Goal: Task Accomplishment & Management: Manage account settings

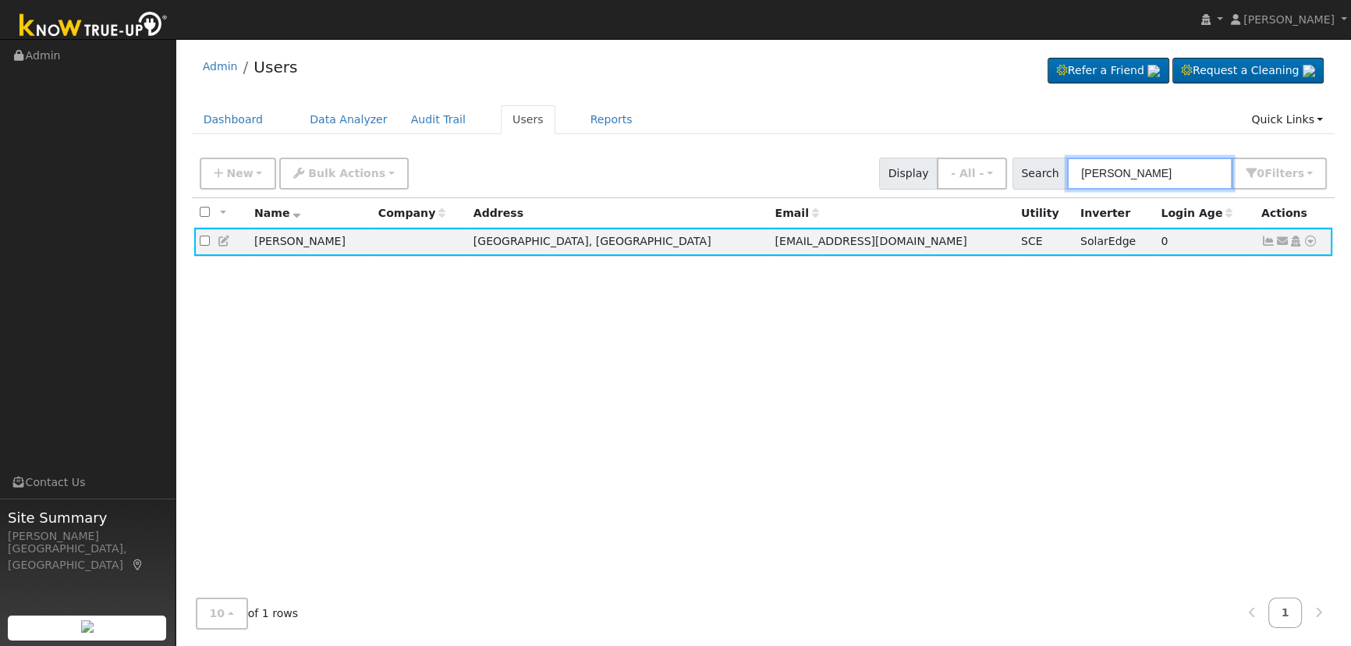
click at [1178, 159] on input "[PERSON_NAME]" at bounding box center [1149, 174] width 165 height 32
drag, startPoint x: 1191, startPoint y: 167, endPoint x: 1004, endPoint y: 156, distance: 186.7
click at [1004, 156] on div "New Add User Quick Add Quick Connect Quick Convert Lead Bulk Actions Send Email…" at bounding box center [763, 170] width 1133 height 37
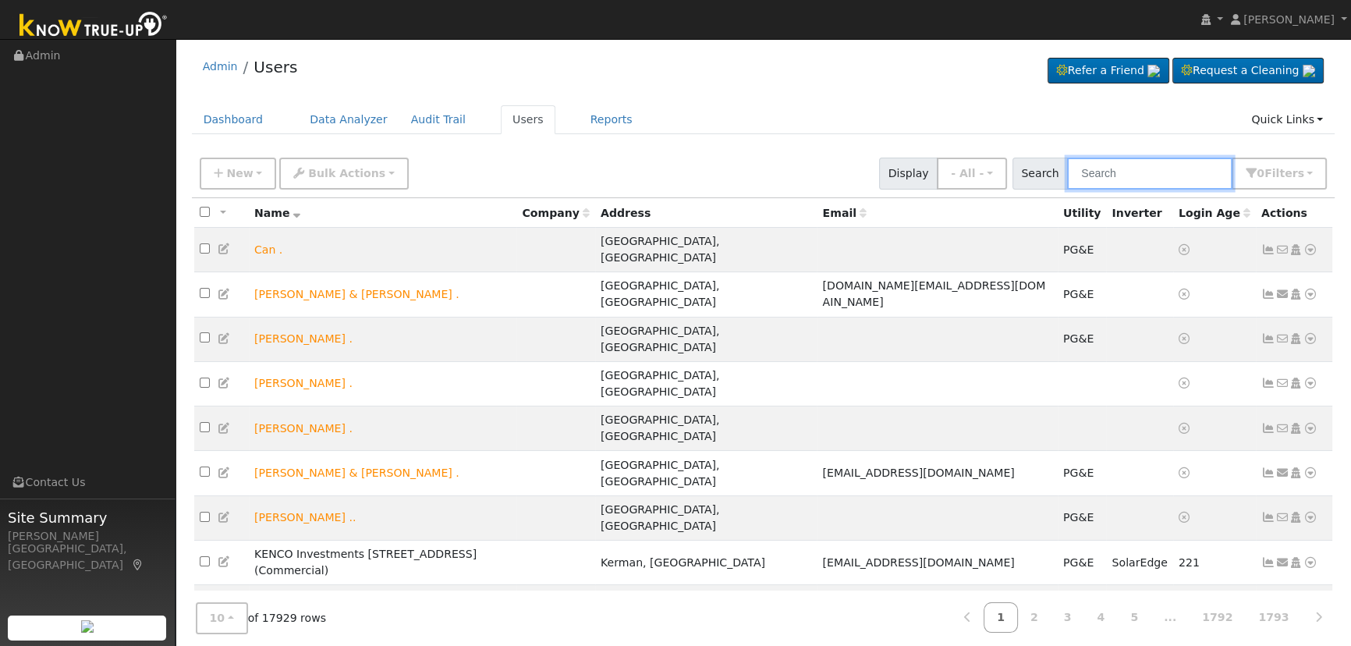
click at [1213, 173] on input "text" at bounding box center [1149, 174] width 165 height 32
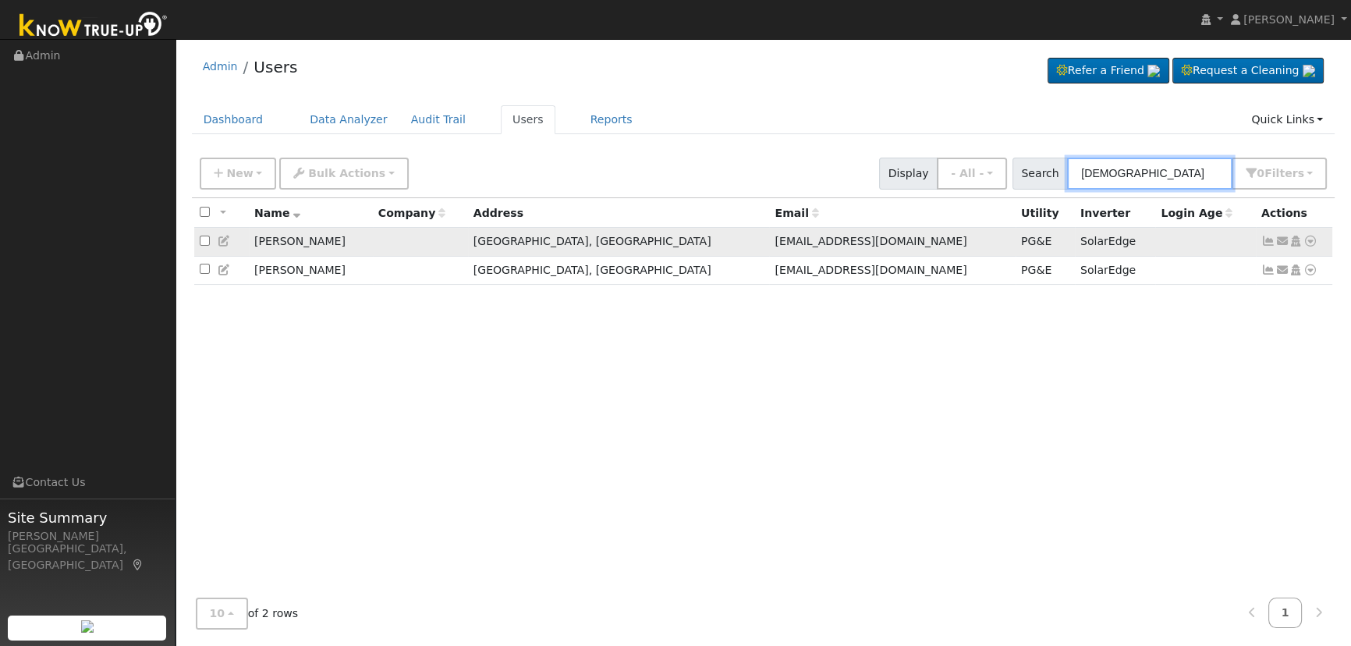
type input "[DEMOGRAPHIC_DATA]"
click at [1262, 241] on icon at bounding box center [1268, 240] width 14 height 11
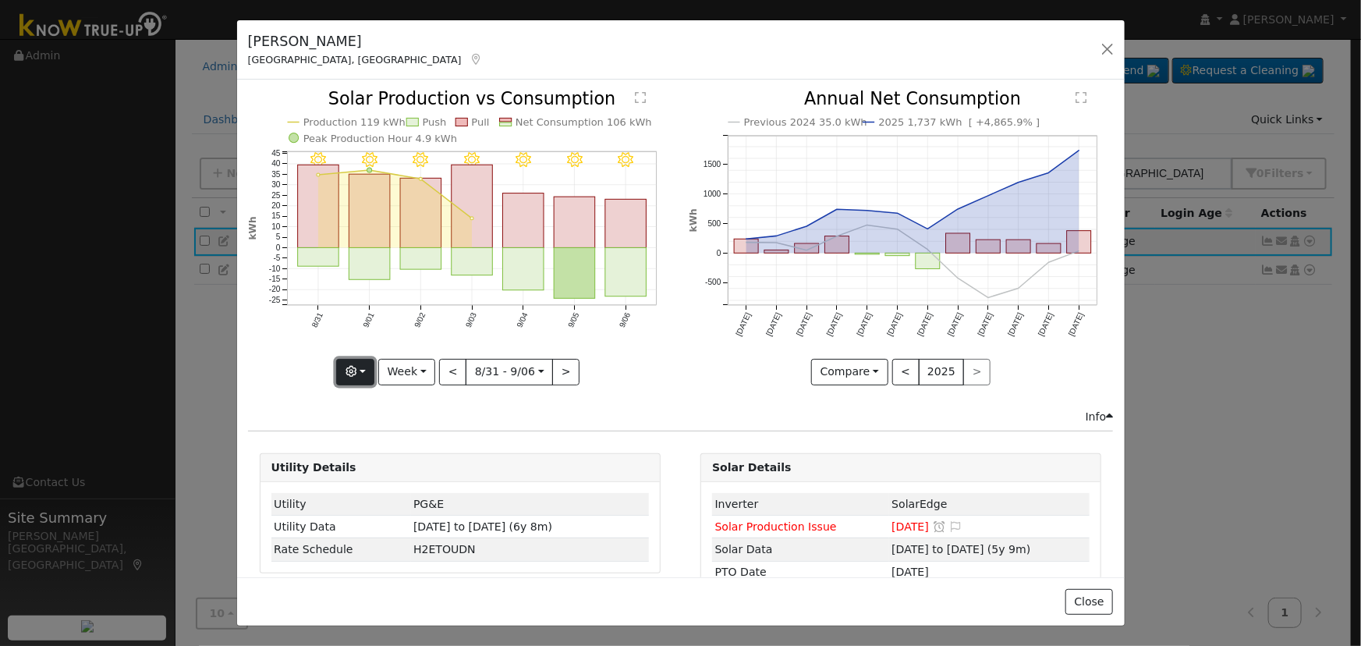
click at [366, 367] on button "button" at bounding box center [355, 372] width 38 height 27
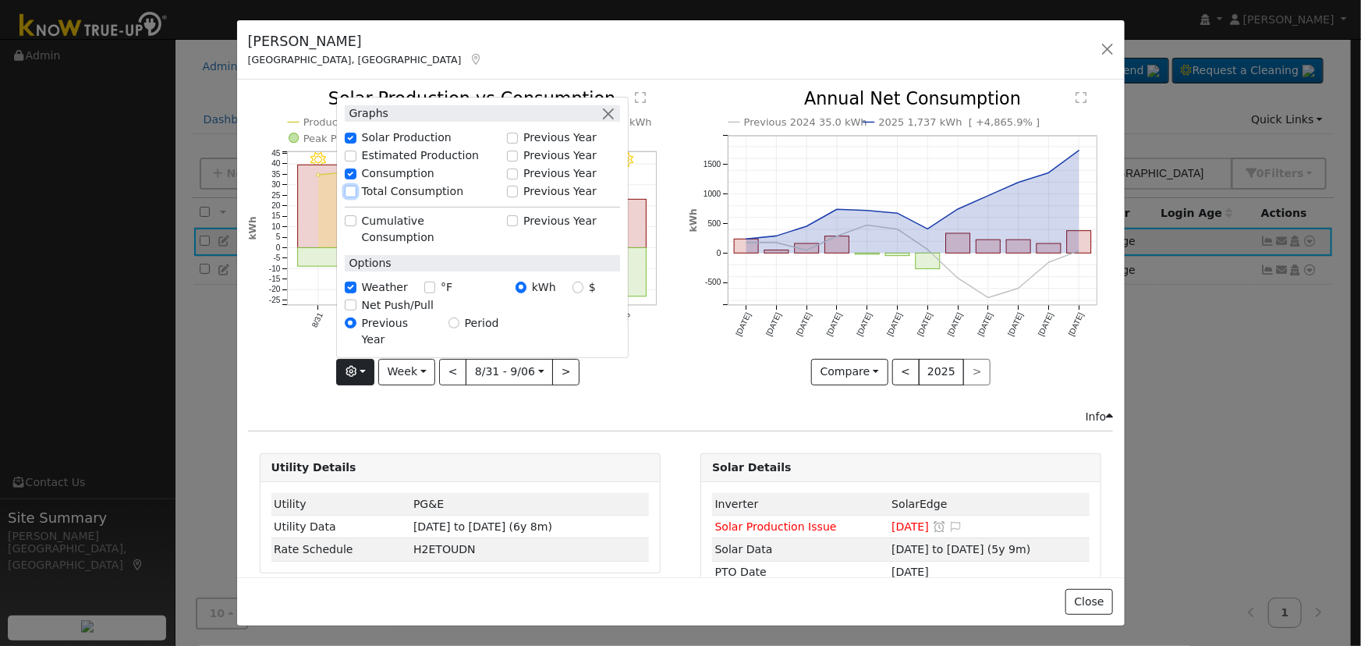
click at [350, 197] on input "Total Consumption" at bounding box center [350, 191] width 11 height 11
checkbox input "true"
click at [608, 122] on button "button" at bounding box center [608, 113] width 16 height 16
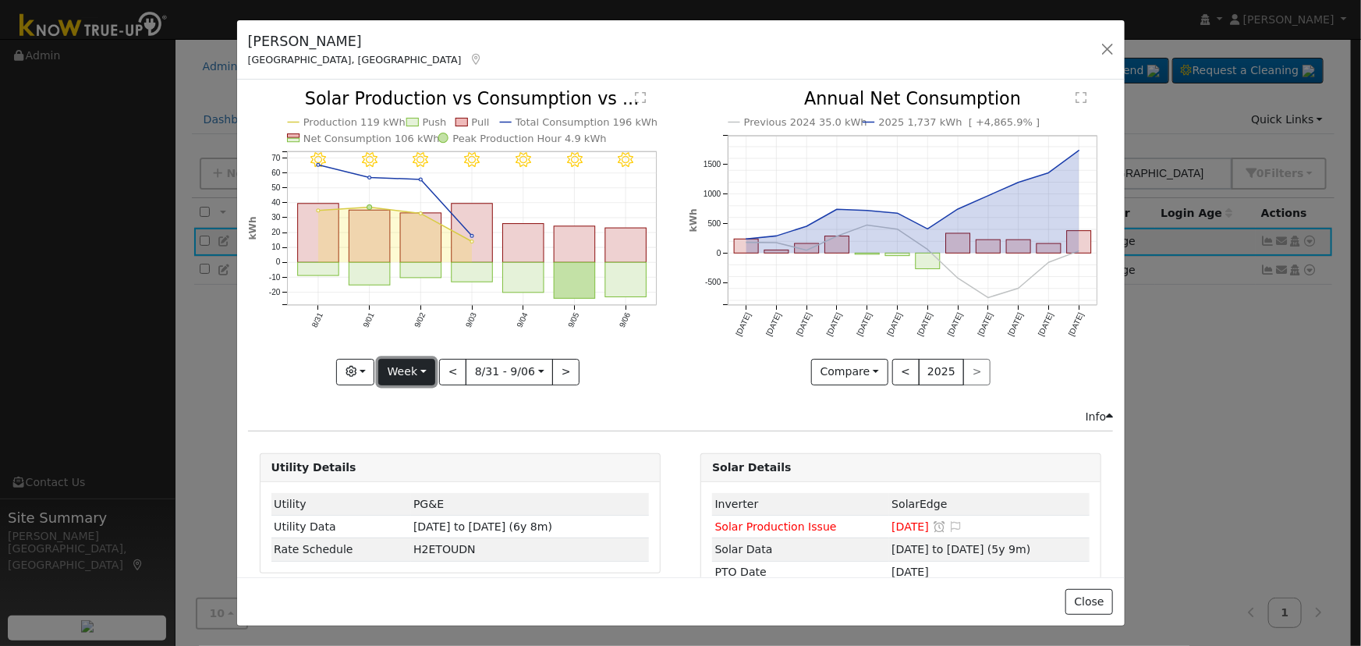
click at [405, 374] on button "Week" at bounding box center [406, 372] width 57 height 27
click at [434, 437] on link "Month" at bounding box center [433, 447] width 108 height 22
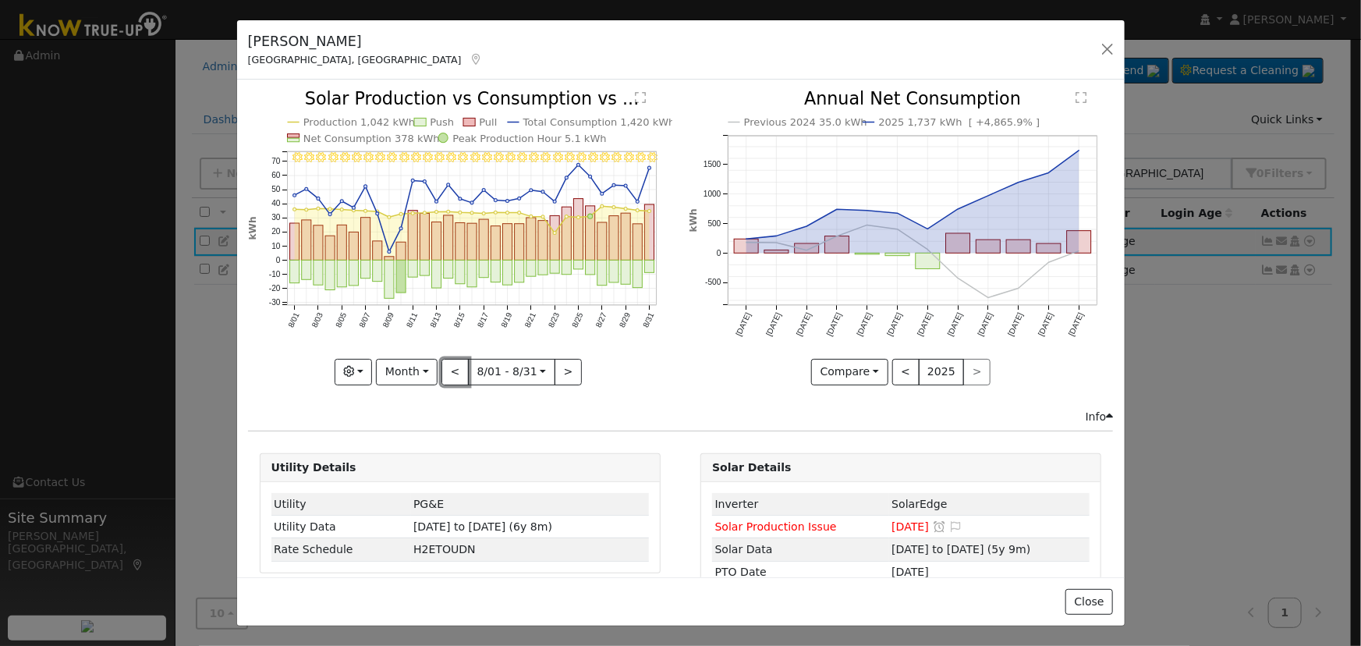
click at [452, 364] on button "<" at bounding box center [454, 372] width 27 height 27
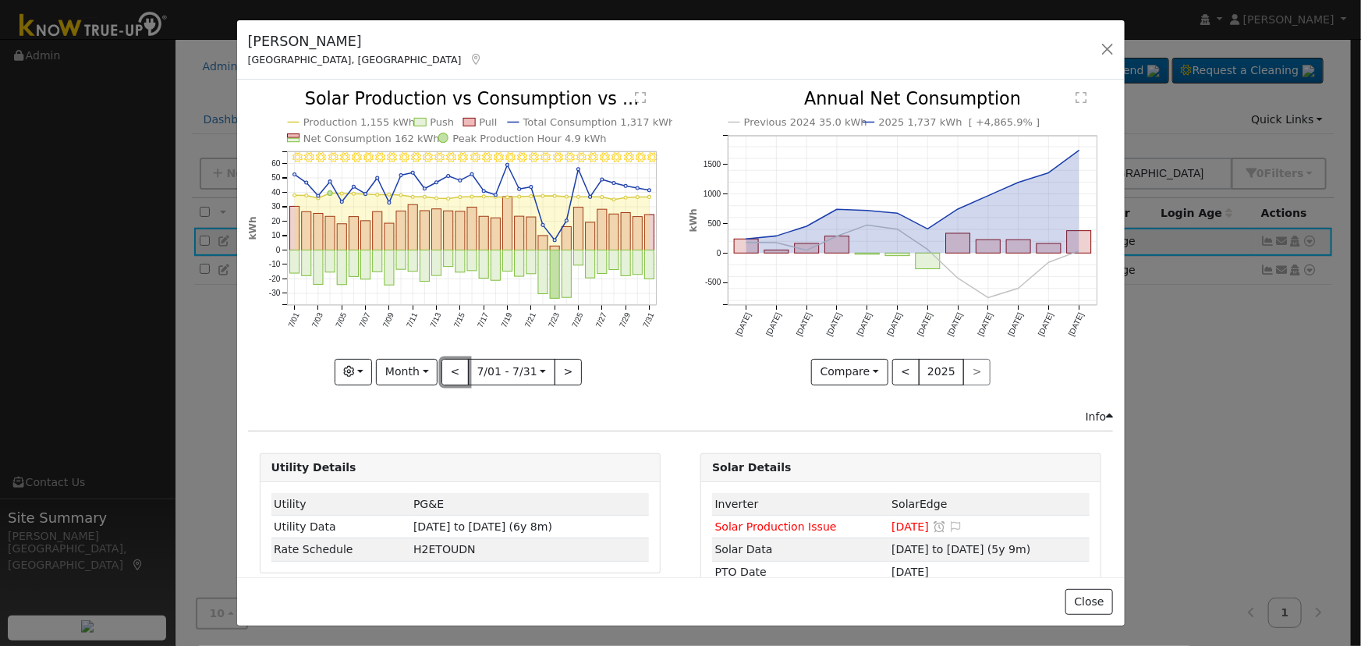
click at [452, 364] on button "<" at bounding box center [454, 372] width 27 height 27
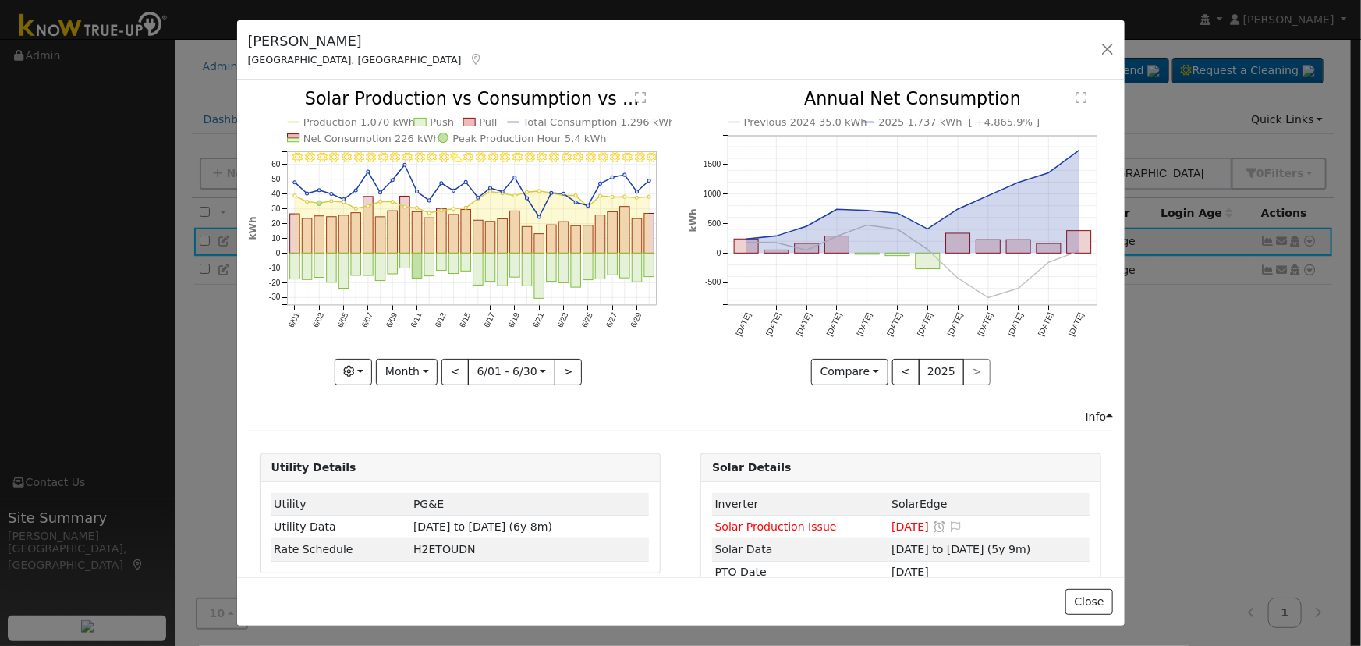
click at [452, 364] on div "6/30 - Clear 6/29 - Clear 6/28 - Clear 6/27 - Clear 6/26 - Clear 6/25 - Clear 6…" at bounding box center [460, 237] width 424 height 294
click at [452, 364] on button "<" at bounding box center [454, 372] width 27 height 27
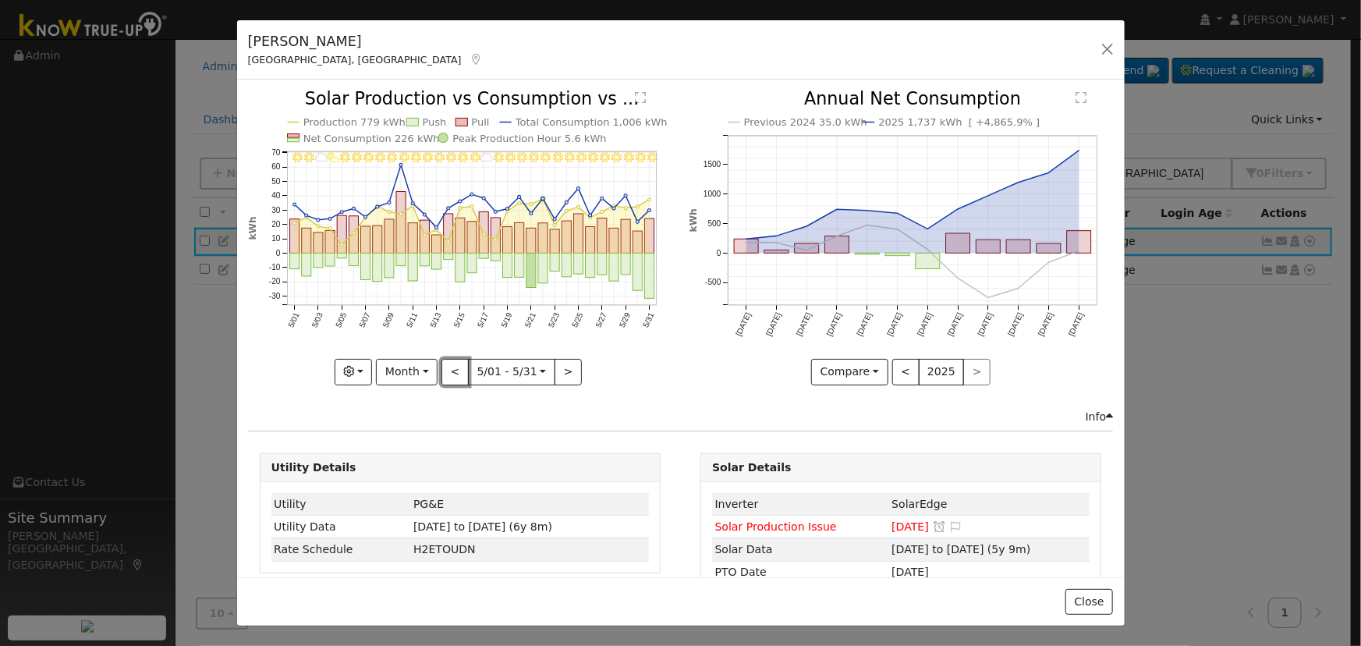
click at [452, 363] on button "<" at bounding box center [454, 372] width 27 height 27
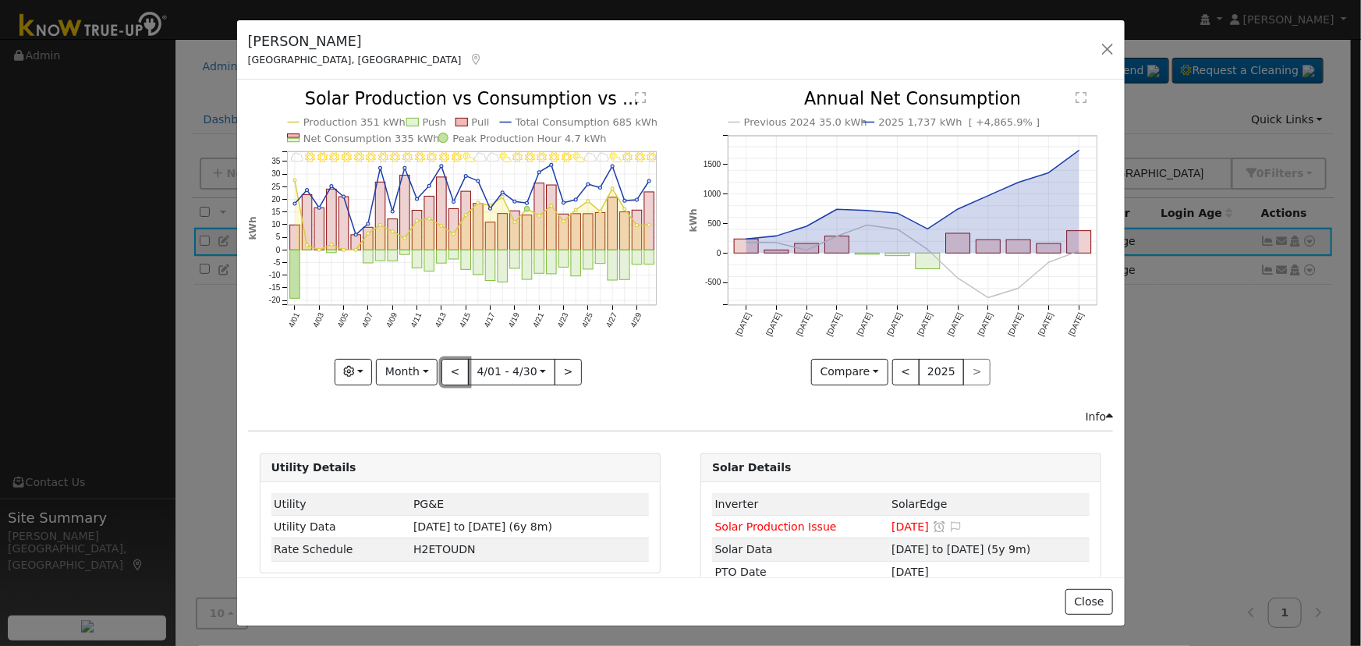
click at [452, 363] on button "<" at bounding box center [454, 372] width 27 height 27
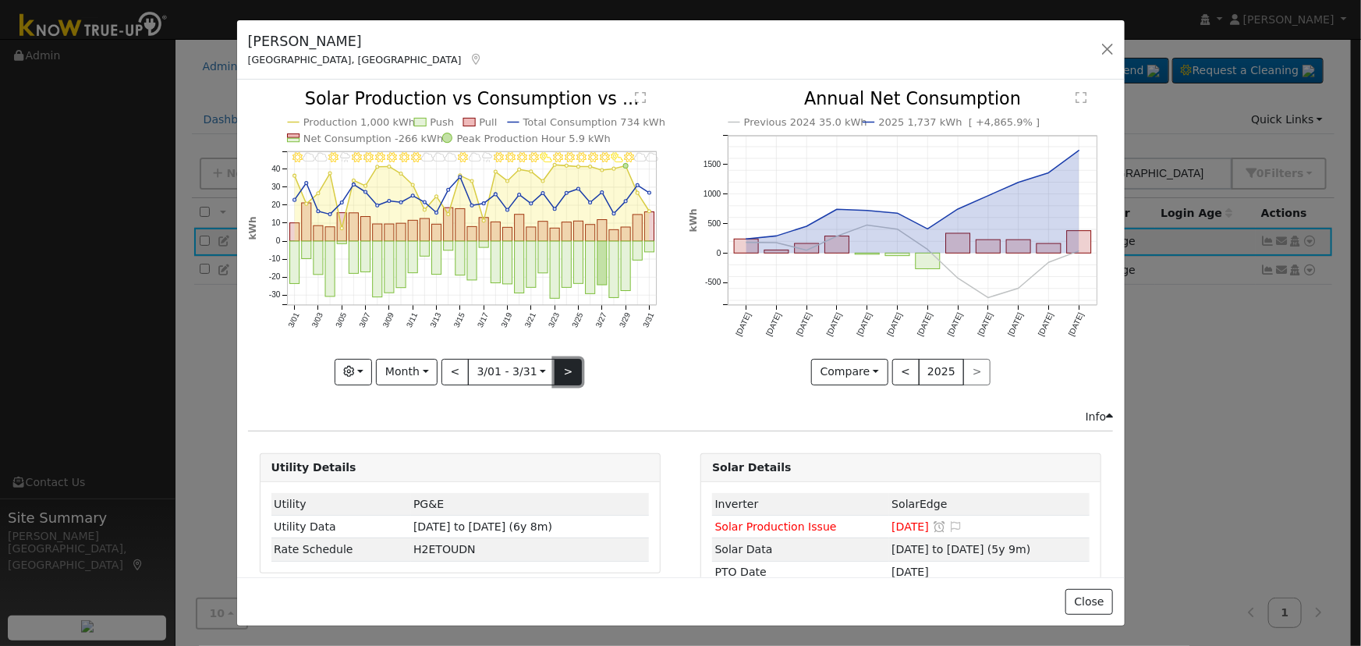
click at [558, 368] on button ">" at bounding box center [567, 372] width 27 height 27
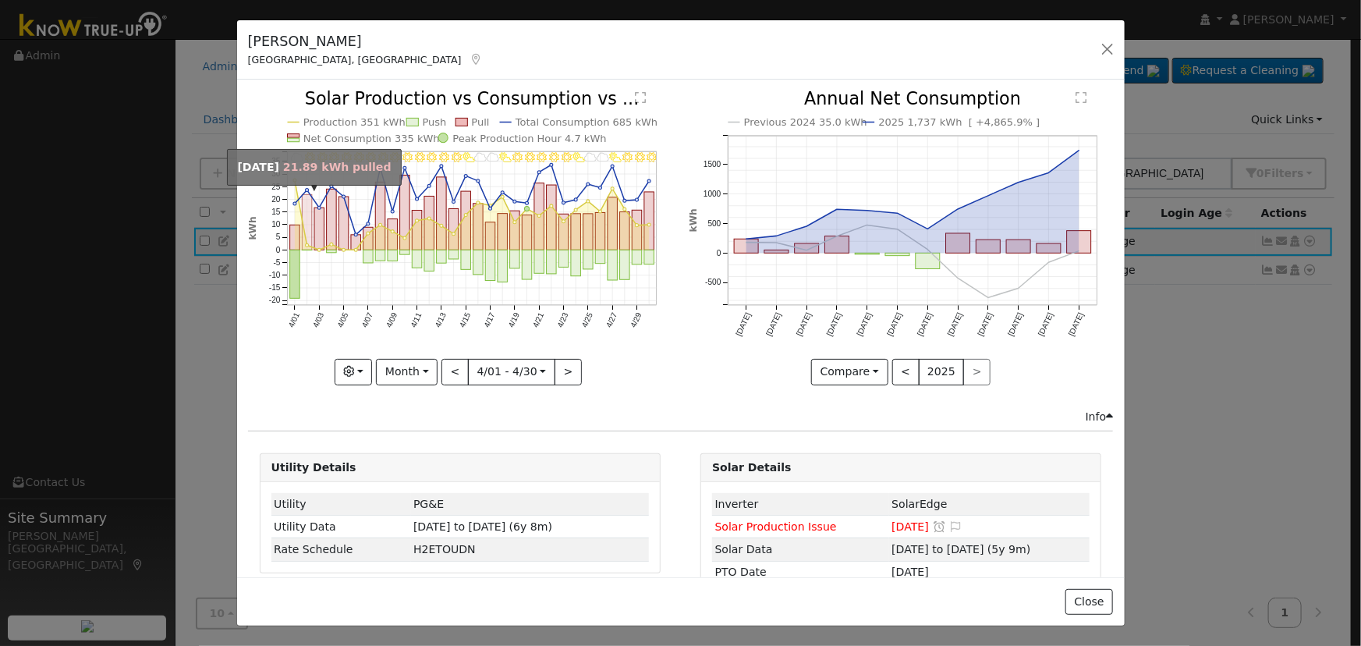
click at [301, 231] on icon "4/30 - MostlyClear 4/29 - Clear 4/28 - MostlyClear 4/27 - PartlyCloudy 4/26 - C…" at bounding box center [460, 236] width 424 height 292
click at [302, 232] on rect "onclick=""" at bounding box center [307, 222] width 10 height 55
type input "[DATE]"
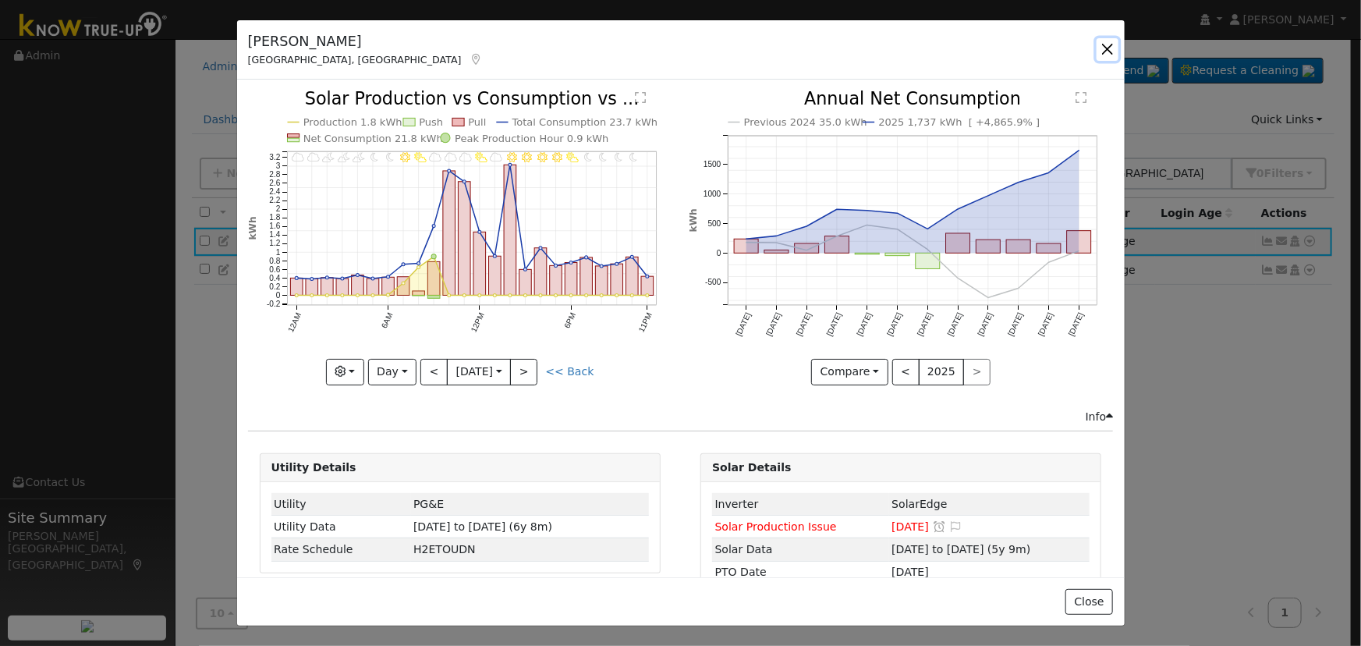
click at [1117, 44] on button "button" at bounding box center [1107, 49] width 22 height 22
